Goal: Find contact information: Find contact information

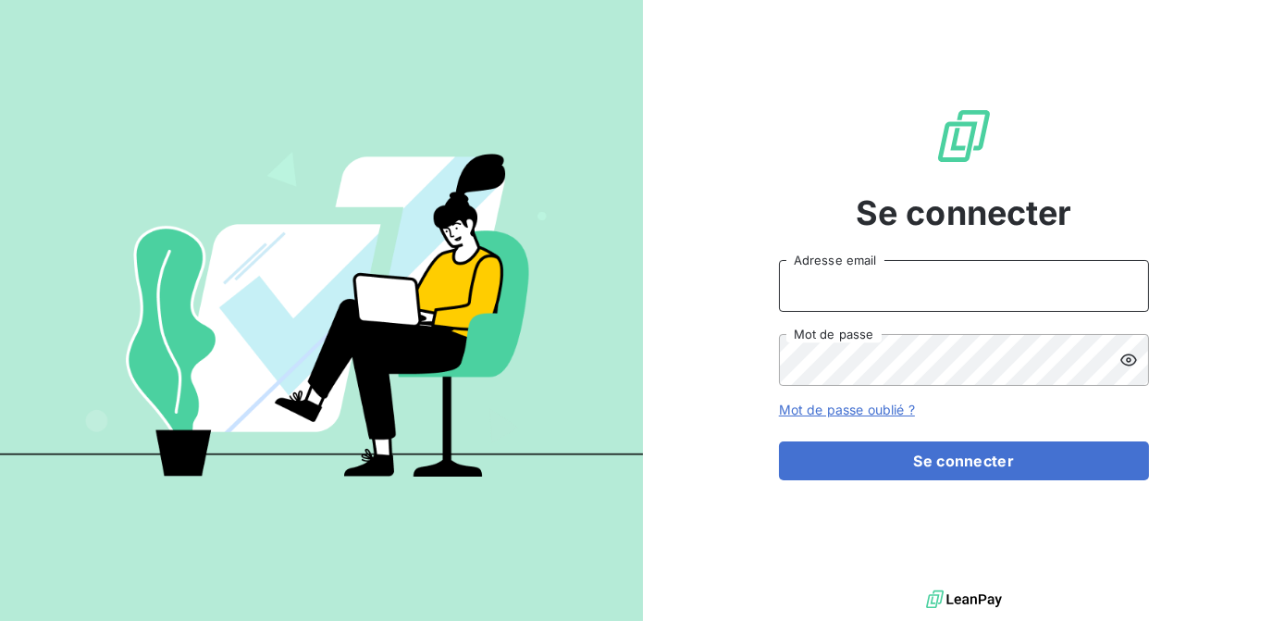
click at [831, 286] on input "Adresse email" at bounding box center [964, 286] width 370 height 52
type input "[EMAIL_ADDRESS][DOMAIN_NAME]"
click at [779, 441] on button "Se connecter" at bounding box center [964, 460] width 370 height 39
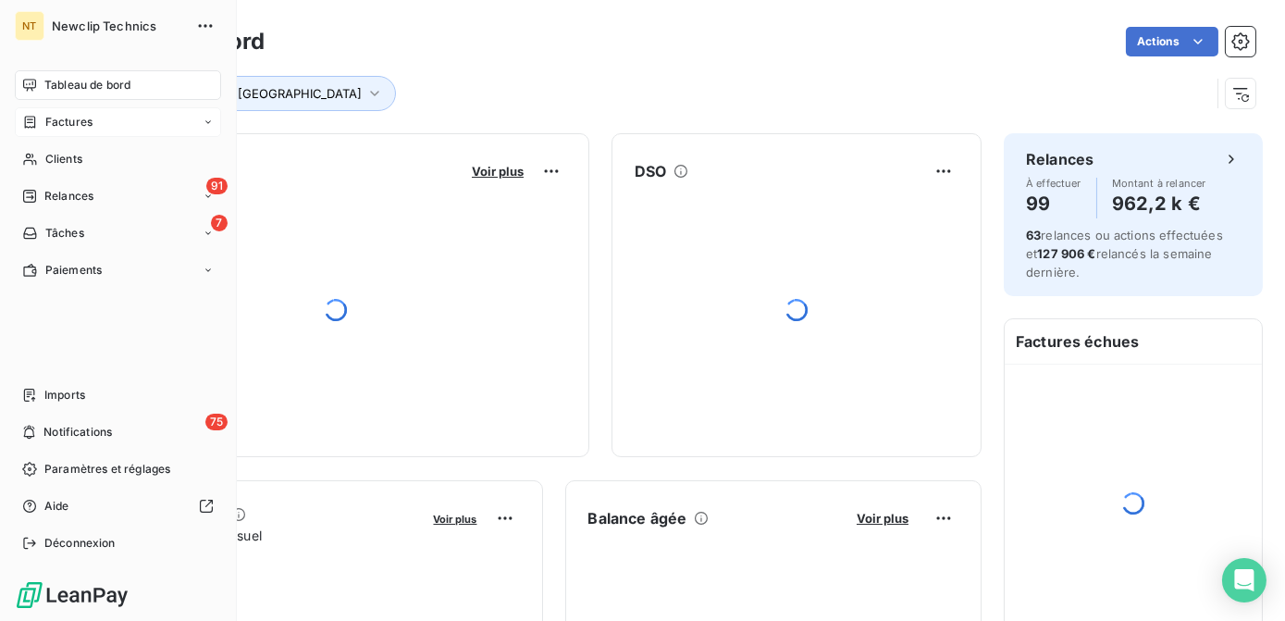
click at [25, 127] on icon at bounding box center [30, 122] width 16 height 15
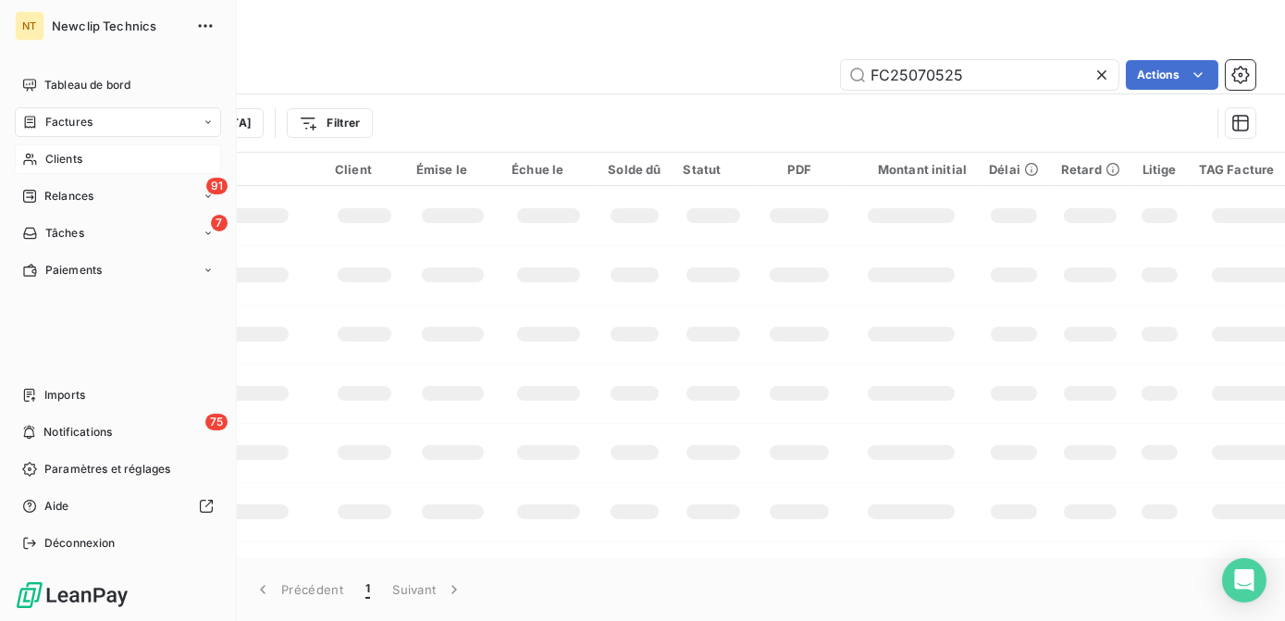
click at [46, 162] on span "Clients" at bounding box center [63, 159] width 37 height 17
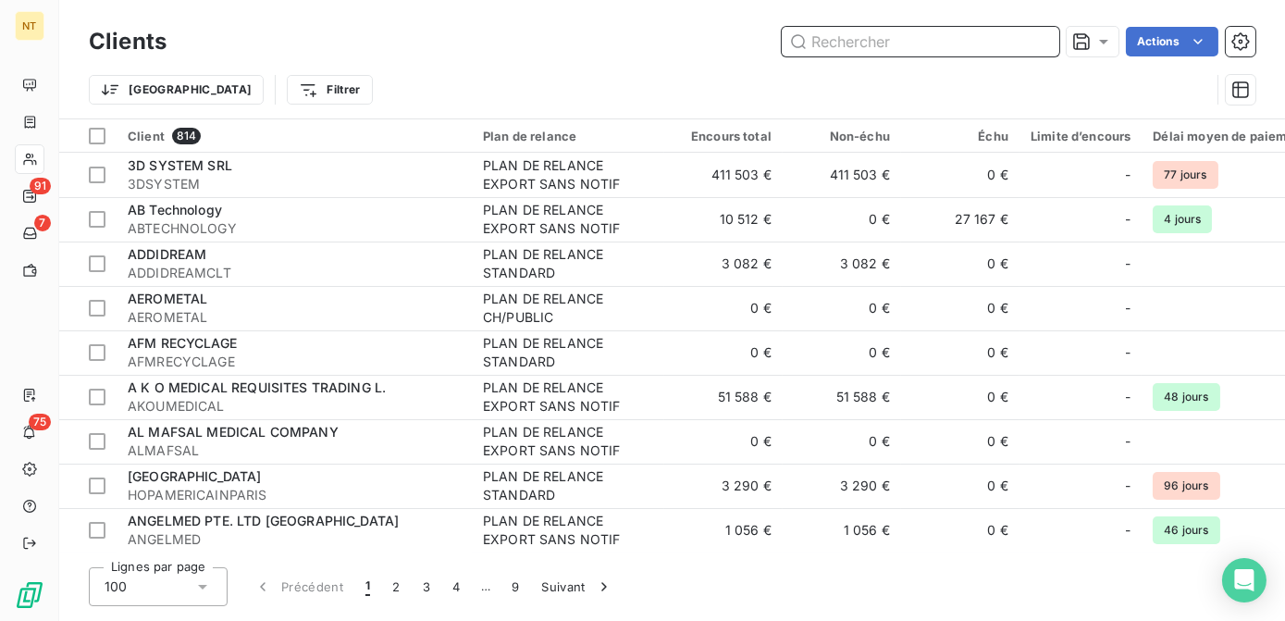
click at [873, 37] on input "text" at bounding box center [921, 42] width 278 height 30
paste input "CLINQJUGEHELP13"
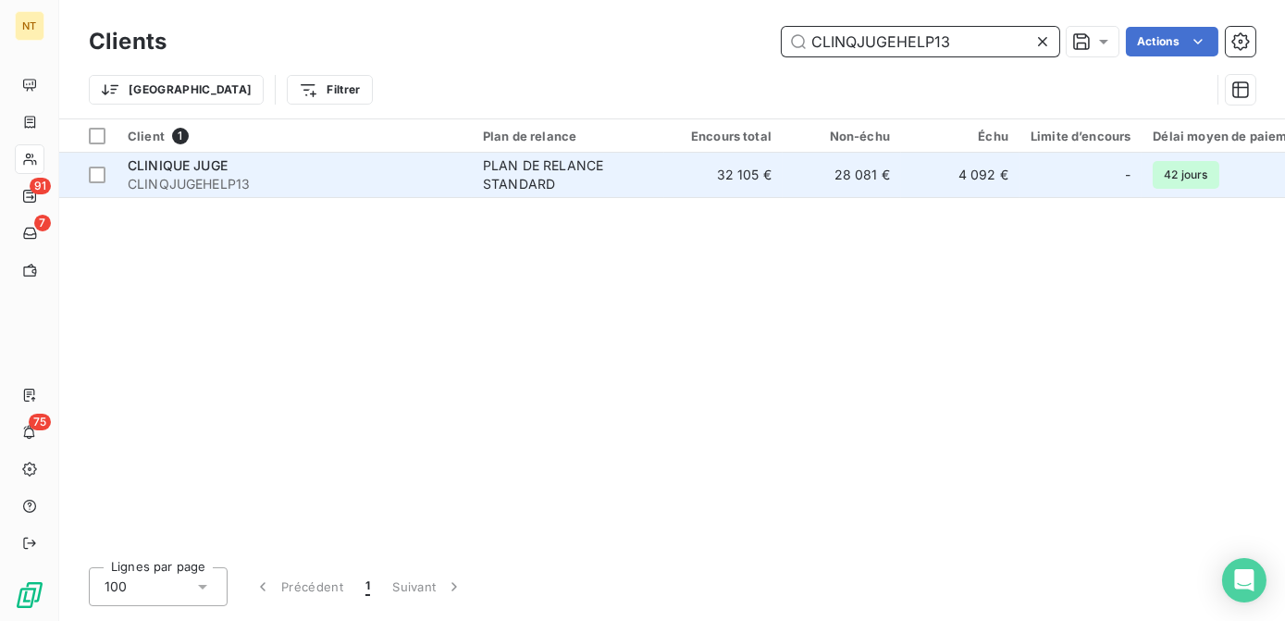
type input "CLINQJUGEHELP13"
click at [523, 179] on div "PLAN DE RELANCE STANDARD" at bounding box center [568, 174] width 170 height 37
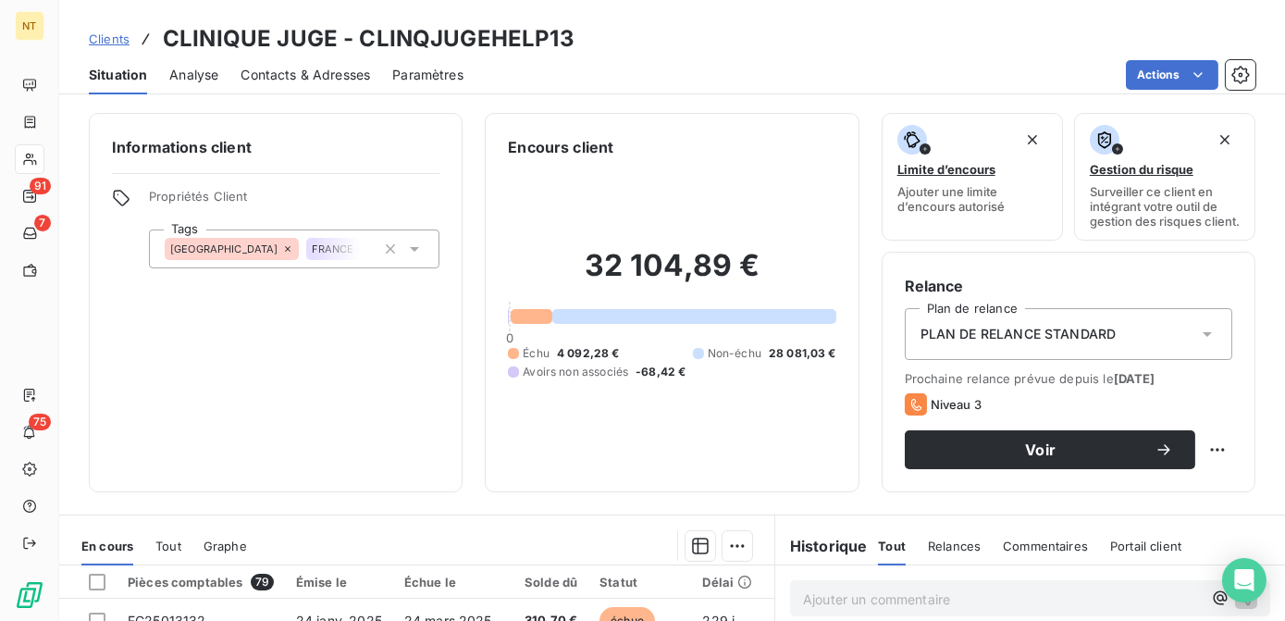
click at [279, 75] on span "Contacts & Adresses" at bounding box center [306, 75] width 130 height 19
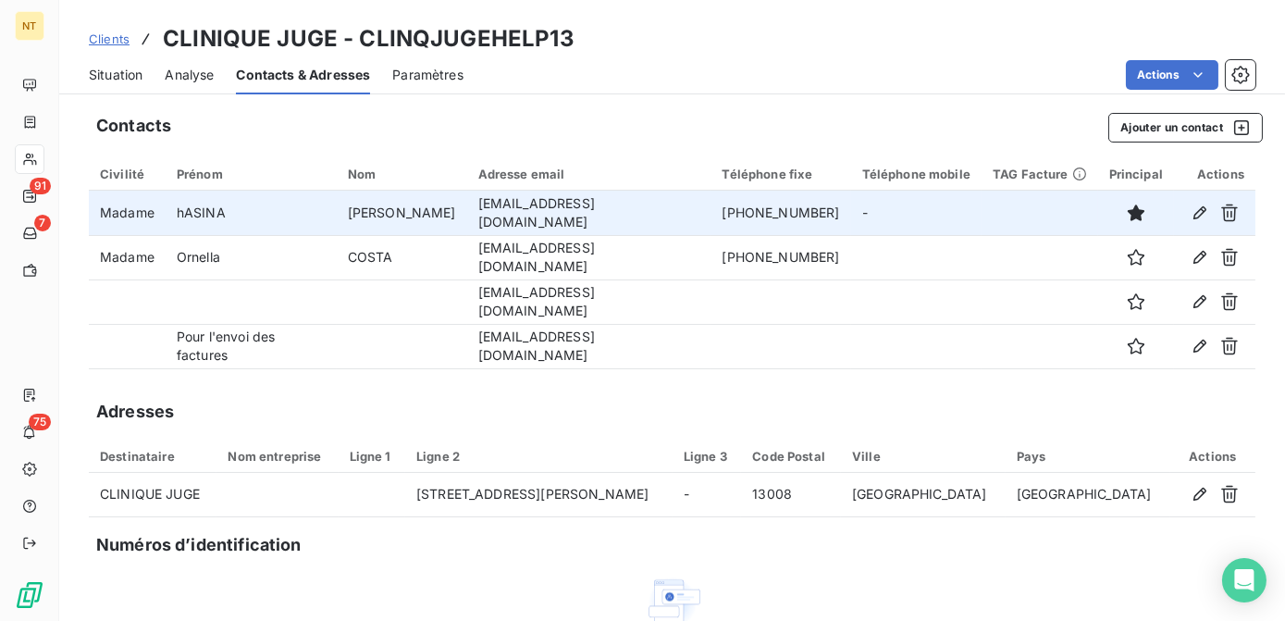
drag, startPoint x: 698, startPoint y: 214, endPoint x: 449, endPoint y: 220, distance: 248.9
click at [467, 220] on td "[EMAIL_ADDRESS][DOMAIN_NAME]" at bounding box center [589, 213] width 244 height 44
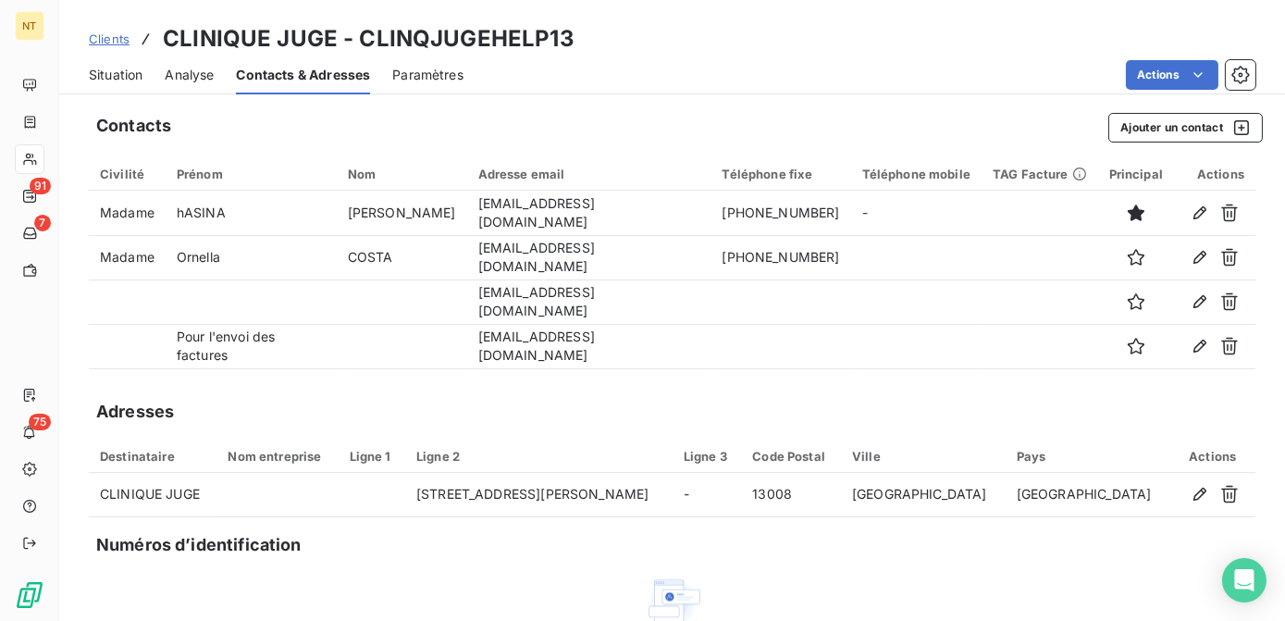
copy td "[EMAIL_ADDRESS][DOMAIN_NAME]"
click at [105, 78] on span "Situation" at bounding box center [116, 75] width 54 height 19
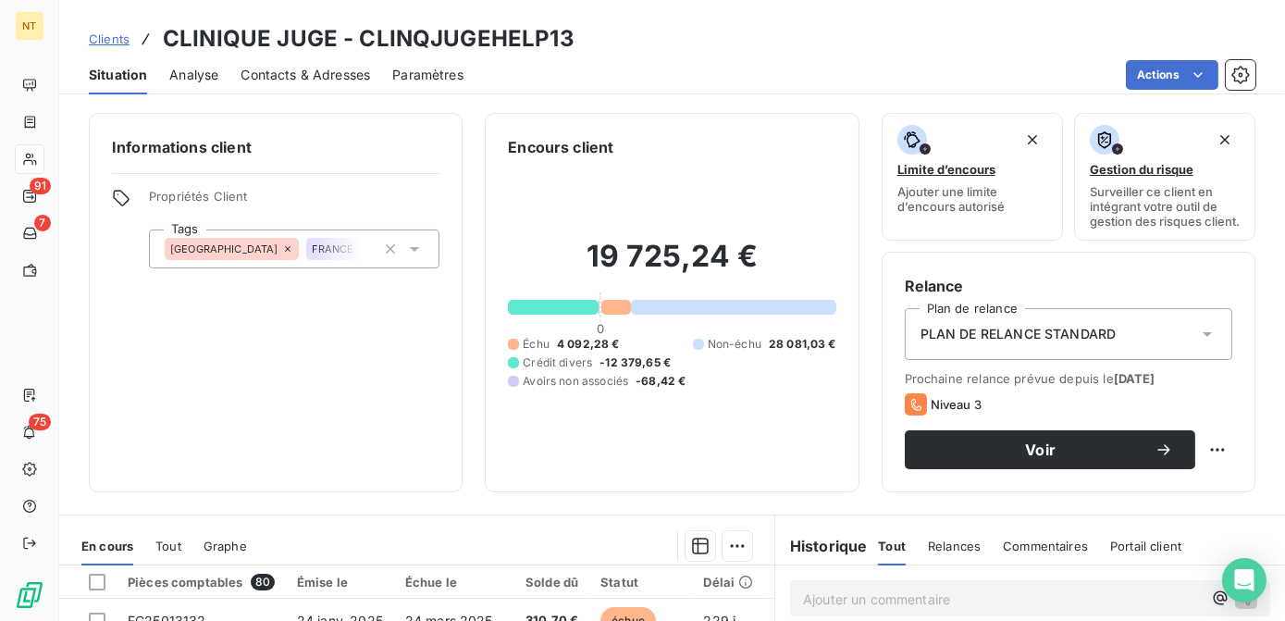
scroll to position [369, 0]
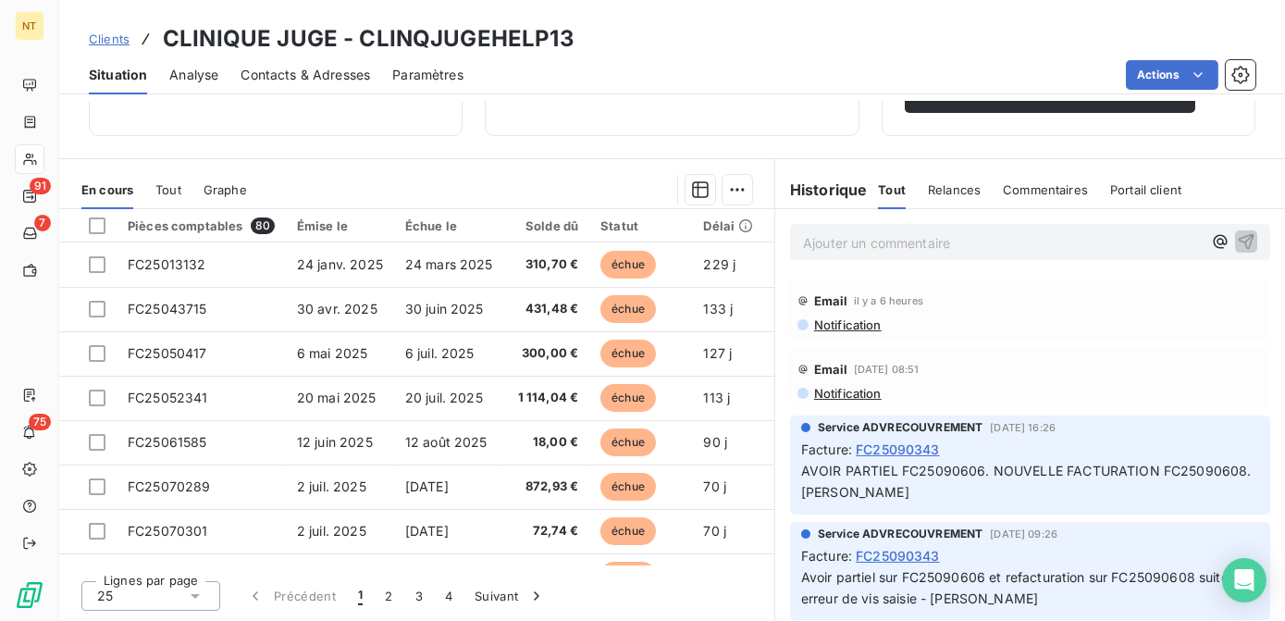
click at [876, 223] on div "Ajouter un commentaire ﻿" at bounding box center [1030, 242] width 510 height 66
click at [876, 244] on p "Ajouter un commentaire ﻿" at bounding box center [1002, 242] width 399 height 23
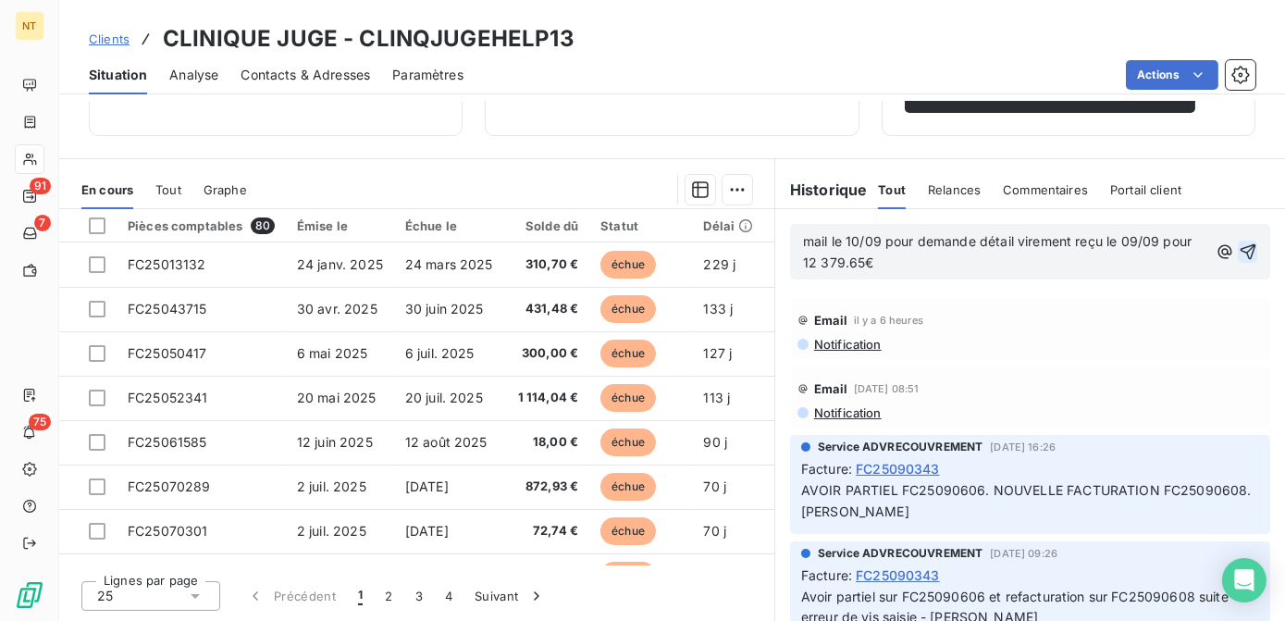
click at [1240, 246] on icon "button" at bounding box center [1248, 252] width 16 height 16
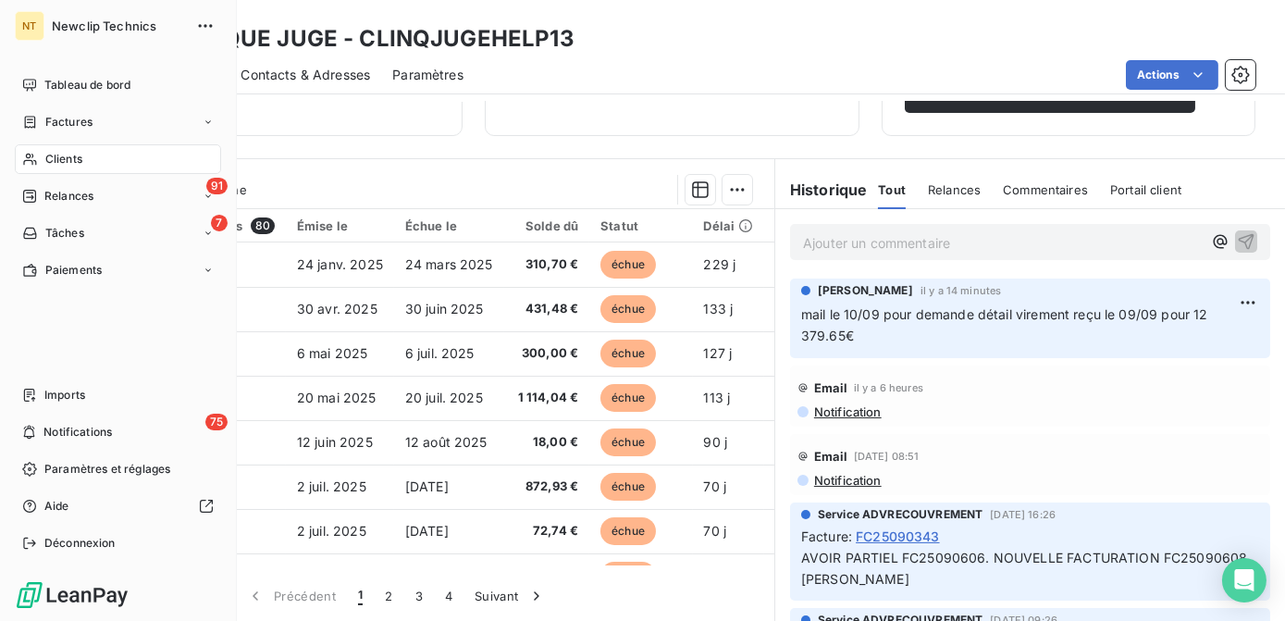
click at [33, 159] on icon at bounding box center [30, 159] width 16 height 15
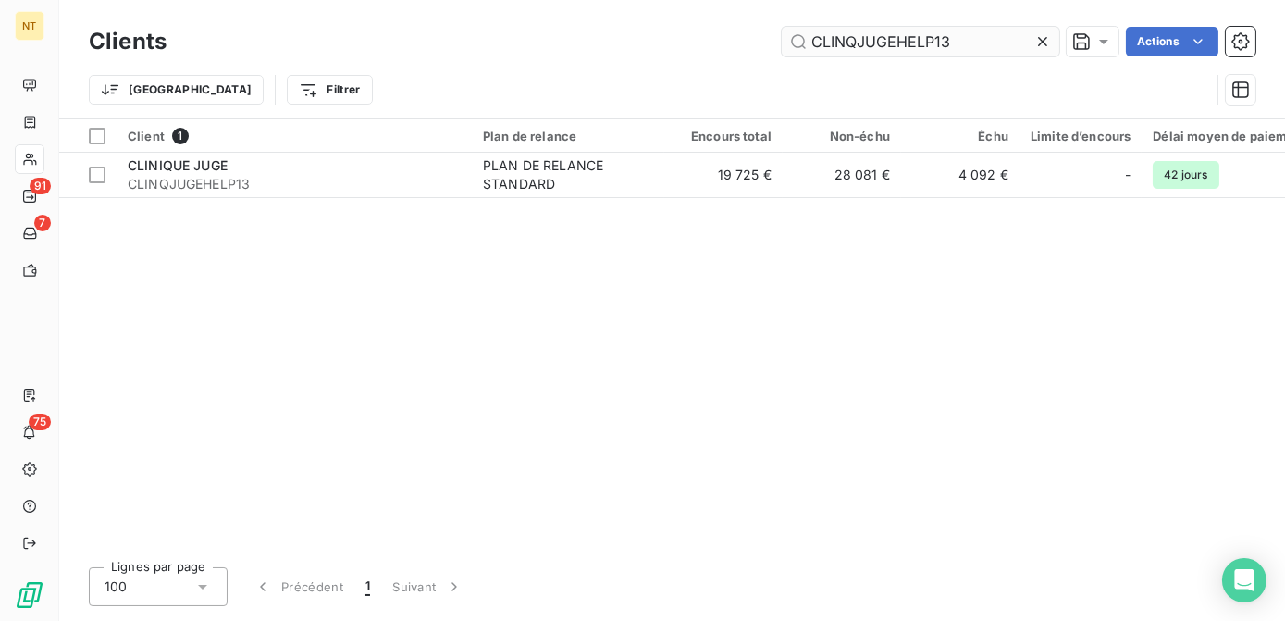
click at [859, 40] on input "CLINQJUGEHELP13" at bounding box center [921, 42] width 278 height 30
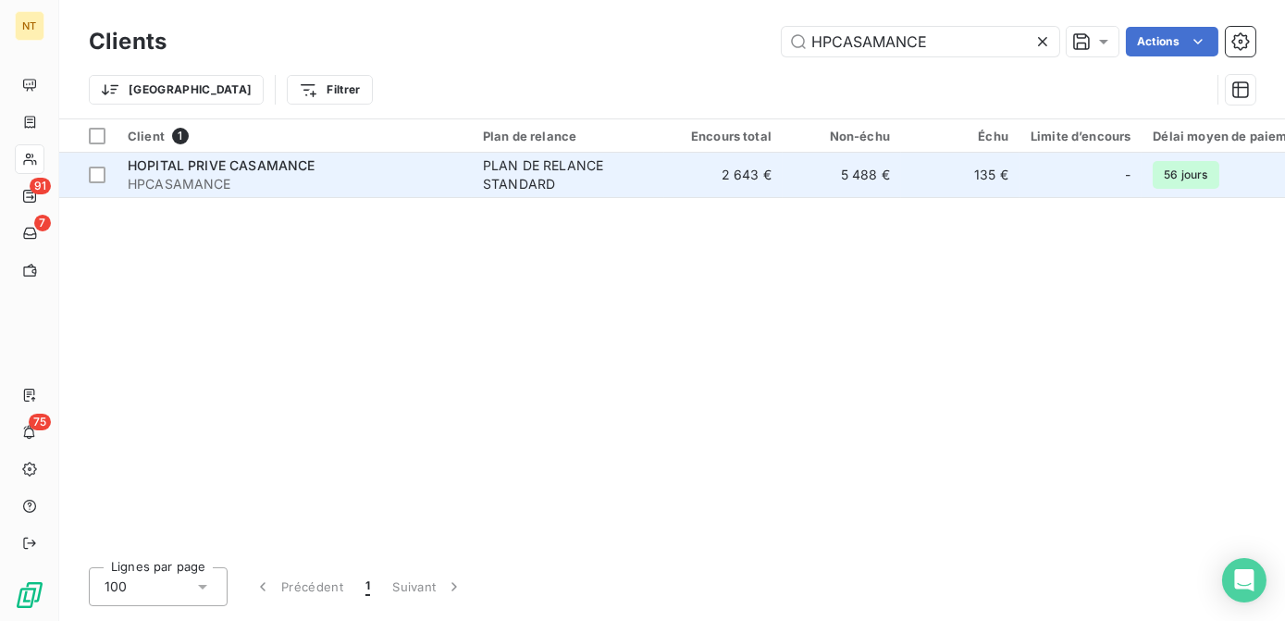
type input "HPCASAMANCE"
click at [742, 191] on td "2 643 €" at bounding box center [723, 175] width 118 height 44
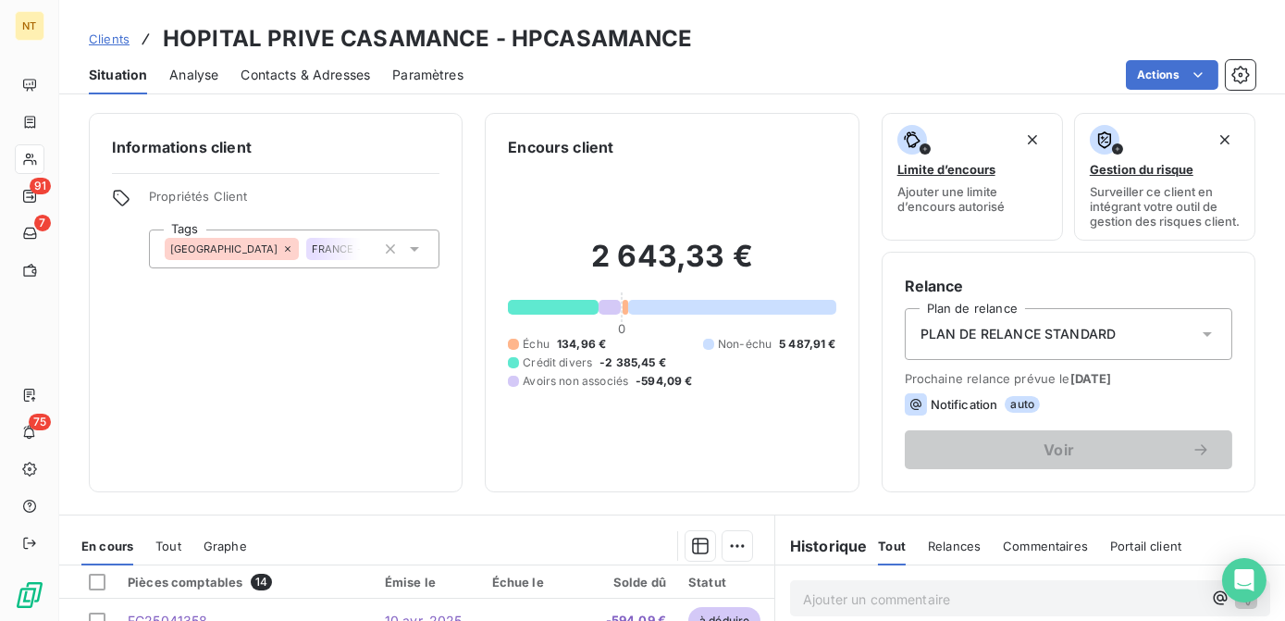
click at [300, 80] on span "Contacts & Adresses" at bounding box center [306, 75] width 130 height 19
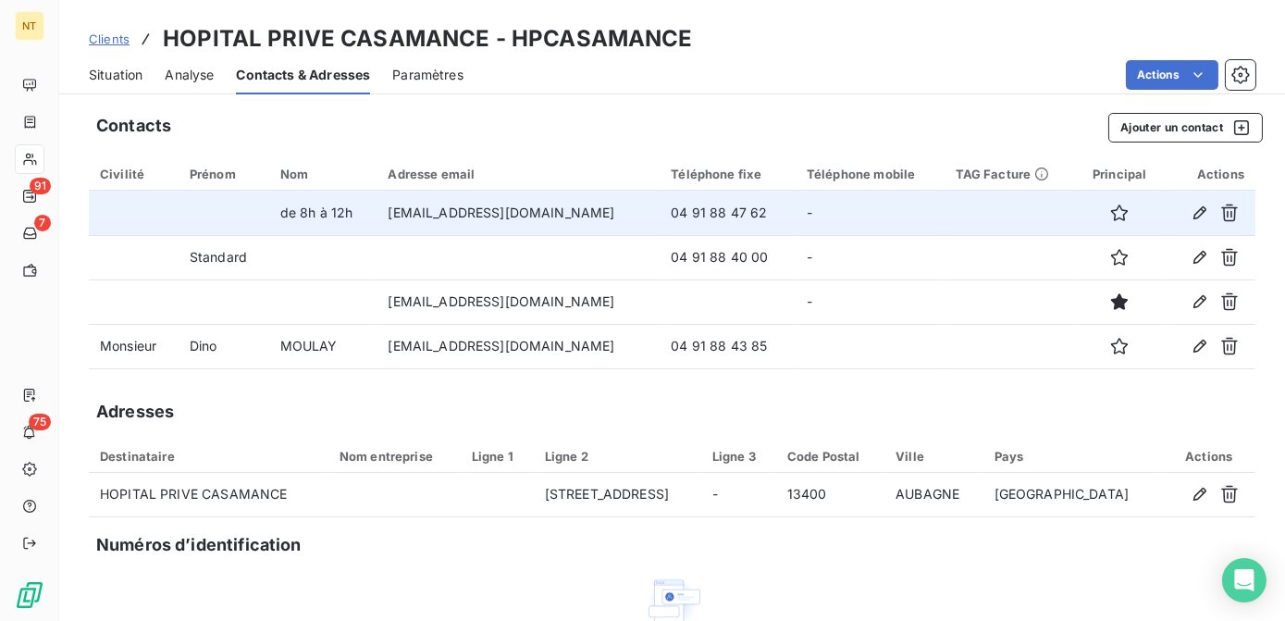
drag, startPoint x: 676, startPoint y: 212, endPoint x: 368, endPoint y: 220, distance: 308.2
click at [377, 221] on td "[EMAIL_ADDRESS][DOMAIN_NAME]" at bounding box center [518, 213] width 283 height 44
copy td "[EMAIL_ADDRESS][DOMAIN_NAME]"
